Goal: Transaction & Acquisition: Purchase product/service

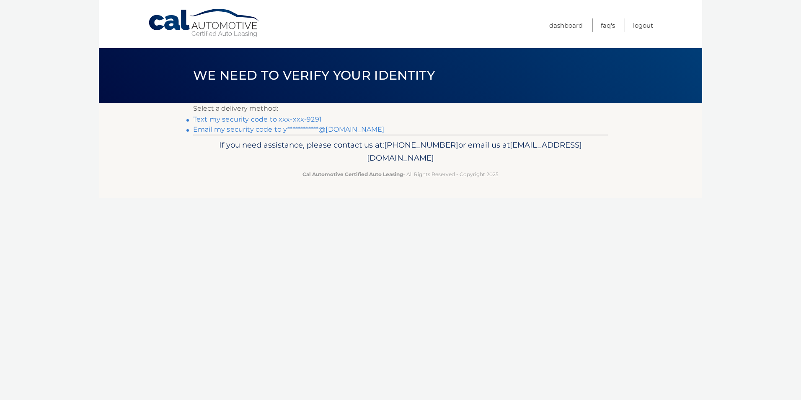
click at [239, 120] on link "Text my security code to xxx-xxx-9291" at bounding box center [257, 119] width 129 height 8
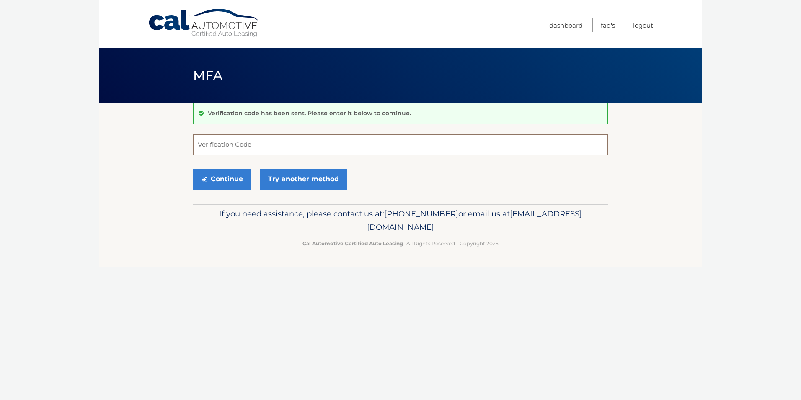
click at [278, 146] on input "Verification Code" at bounding box center [400, 144] width 415 height 21
type input "192382"
click at [219, 176] on button "Continue" at bounding box center [222, 178] width 58 height 21
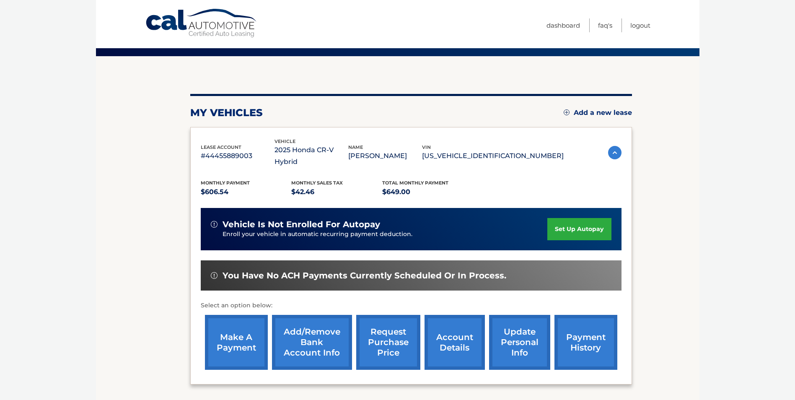
scroll to position [56, 0]
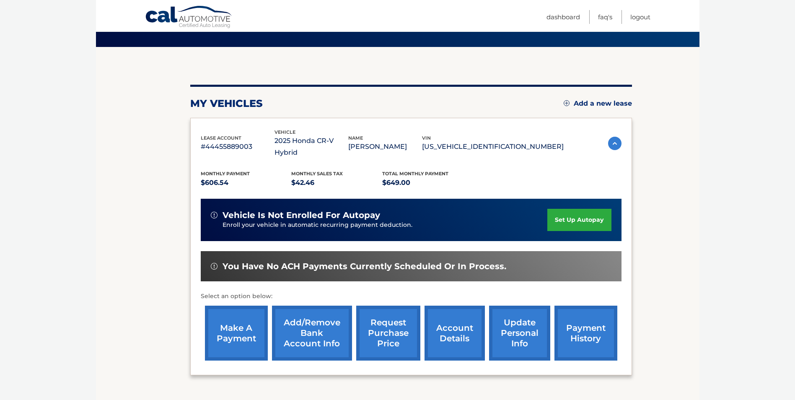
click at [245, 322] on link "make a payment" at bounding box center [236, 333] width 63 height 55
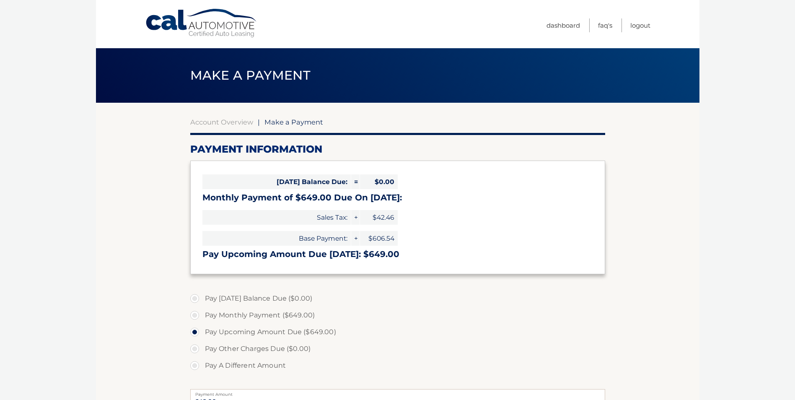
select select "NDE2YTEzNmEtYmRiNC00YzVhLThmM2YtY2UyODk5M2E4NWRh"
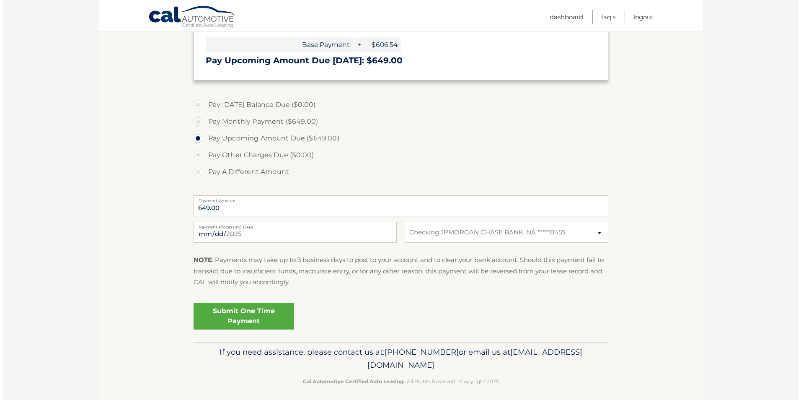
scroll to position [196, 0]
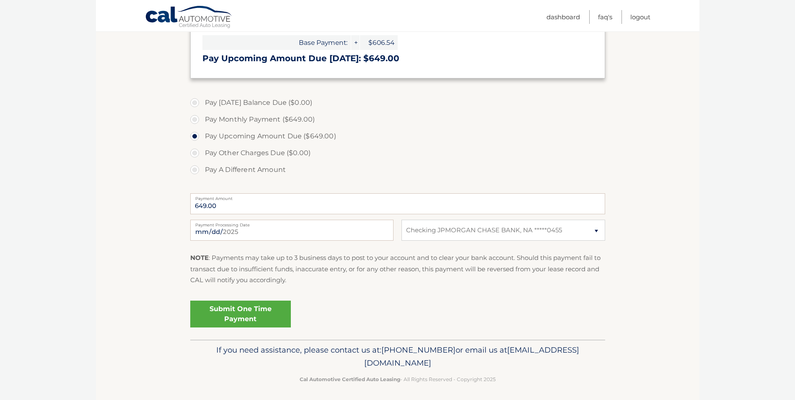
click at [243, 314] on link "Submit One Time Payment" at bounding box center [240, 313] width 101 height 27
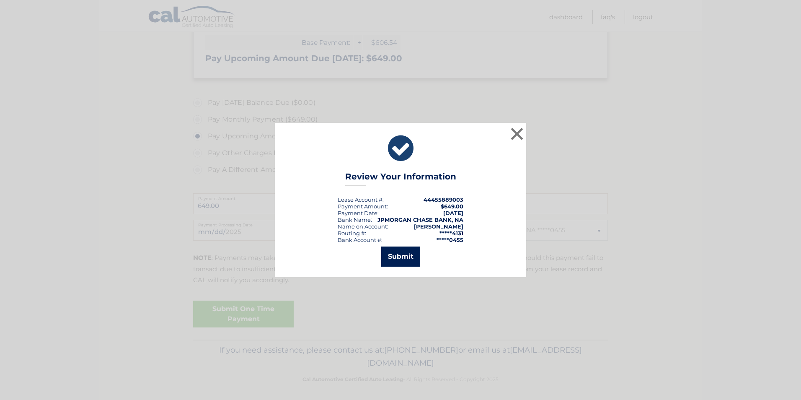
click at [396, 255] on button "Submit" at bounding box center [400, 256] width 39 height 20
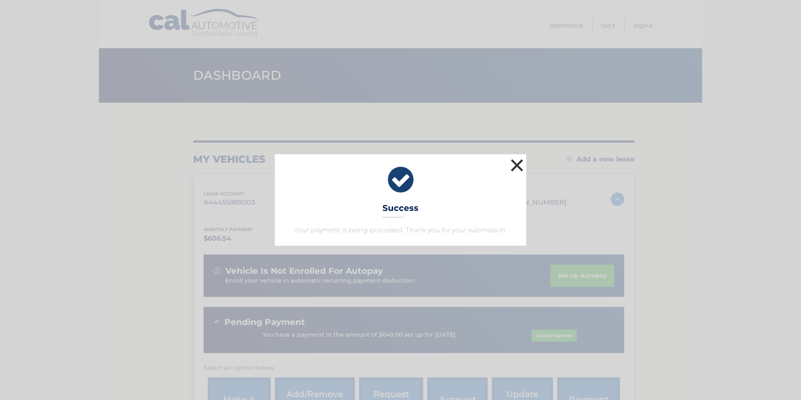
click at [515, 164] on button "×" at bounding box center [517, 165] width 17 height 17
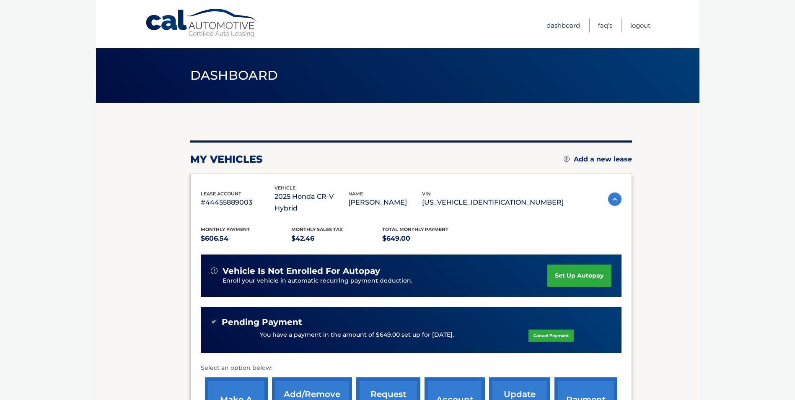
click at [560, 24] on link "Dashboard" at bounding box center [563, 25] width 34 height 14
click at [633, 23] on link "Logout" at bounding box center [640, 25] width 20 height 14
